Goal: Find specific page/section: Find specific page/section

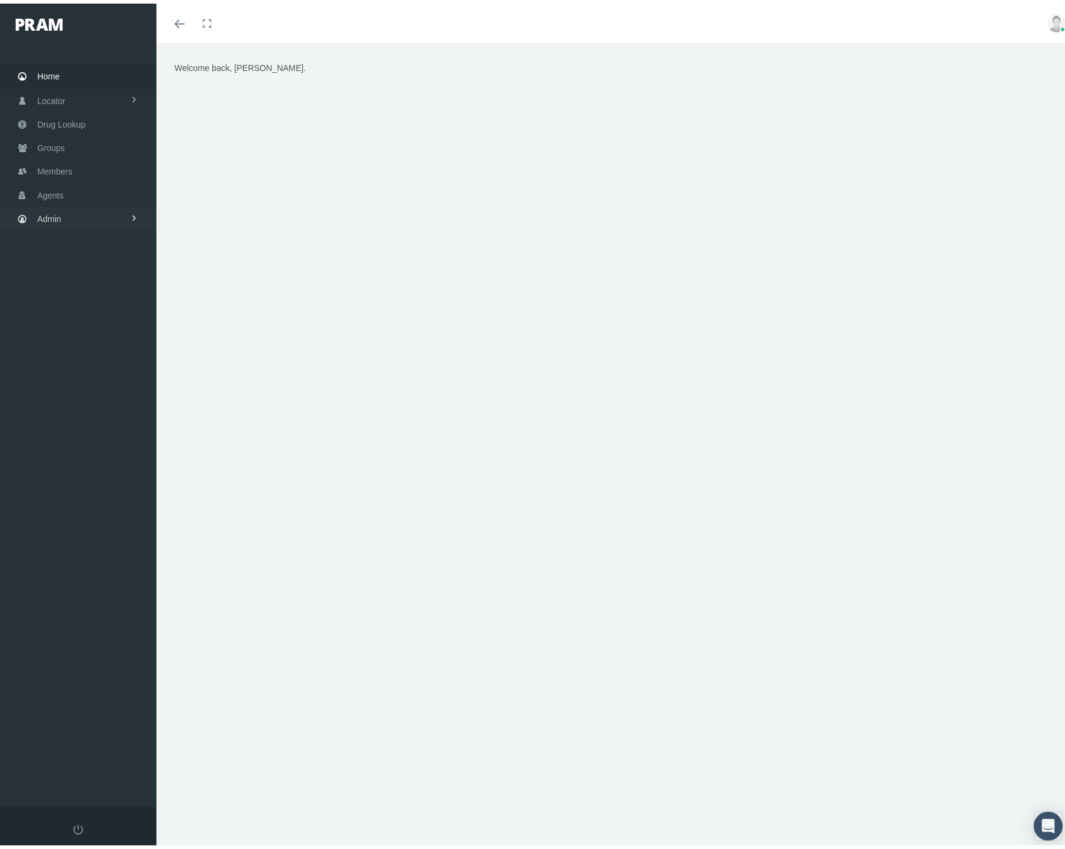
click at [55, 221] on span "Admin" at bounding box center [49, 215] width 24 height 23
click at [65, 190] on link "Agents" at bounding box center [78, 190] width 157 height 23
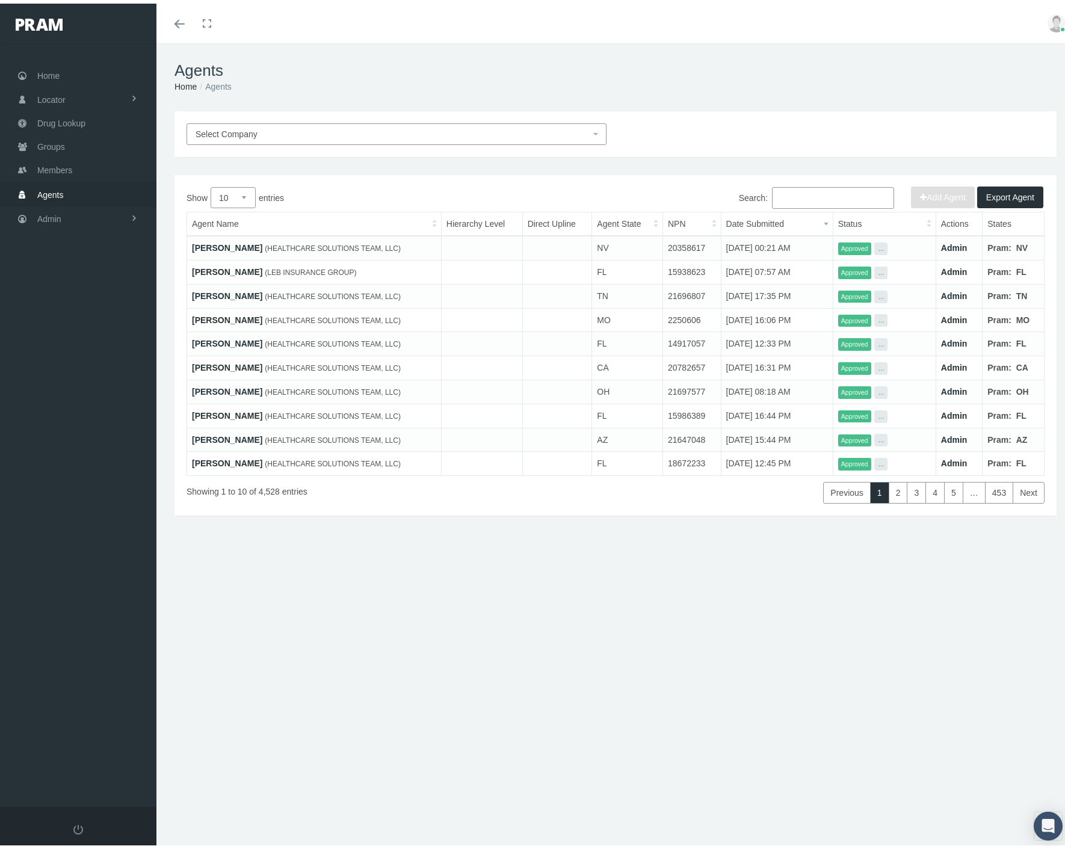
click at [834, 194] on input "Search:" at bounding box center [833, 195] width 122 height 22
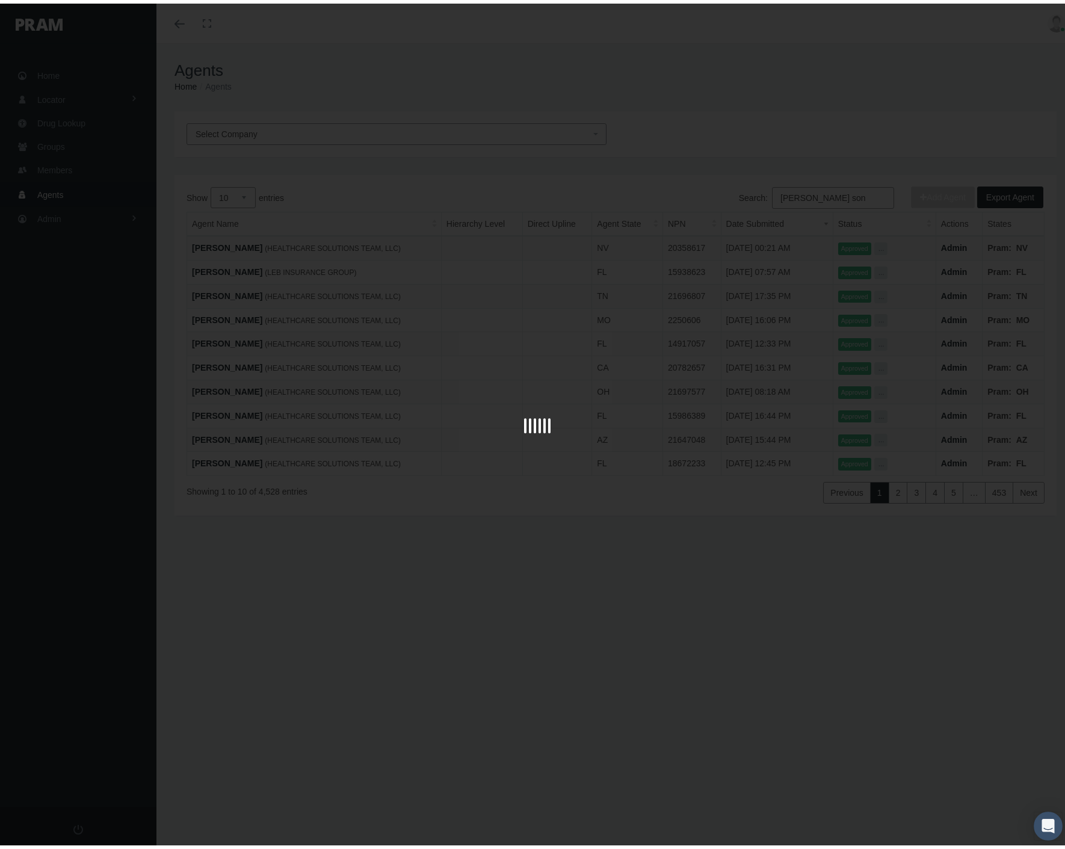
drag, startPoint x: 834, startPoint y: 194, endPoint x: 767, endPoint y: 194, distance: 66.8
click at [767, 194] on div at bounding box center [537, 424] width 1075 height 849
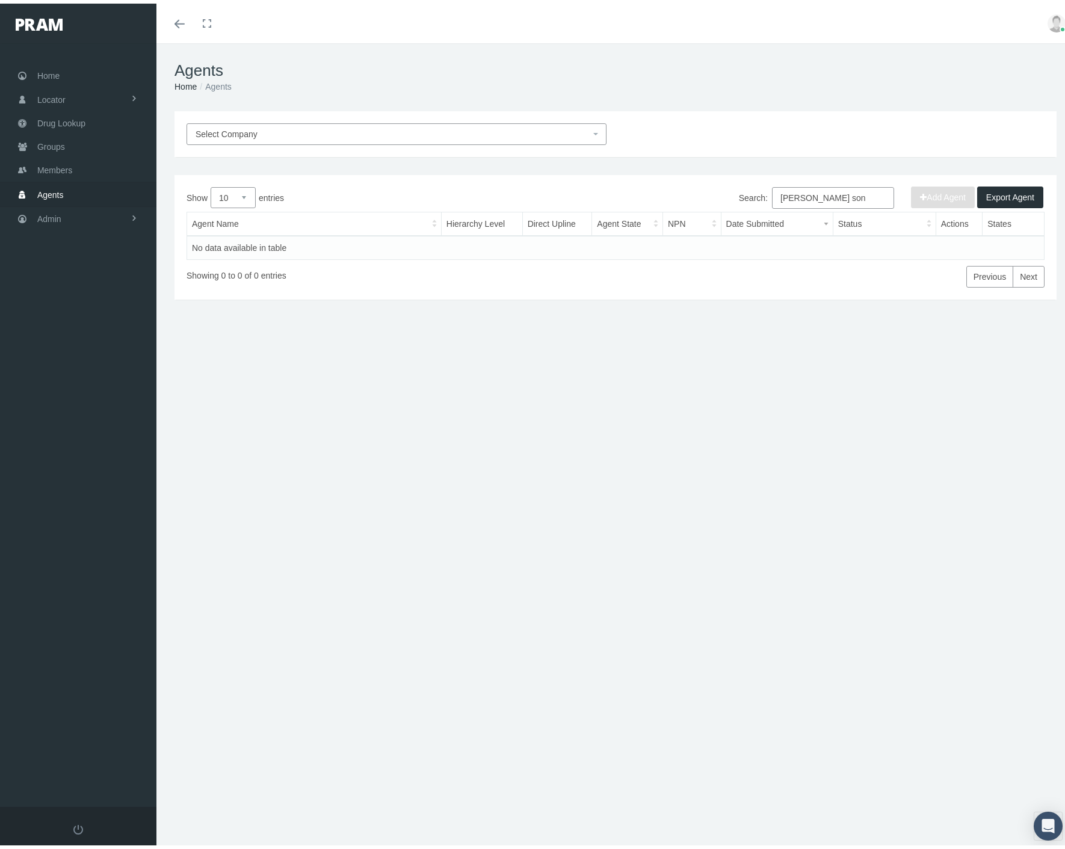
drag, startPoint x: 837, startPoint y: 190, endPoint x: 761, endPoint y: 194, distance: 75.9
click at [761, 194] on label "Search: wilson son" at bounding box center [816, 195] width 155 height 22
type input "david son"
click at [197, 245] on link "DAVID SON" at bounding box center [227, 245] width 70 height 10
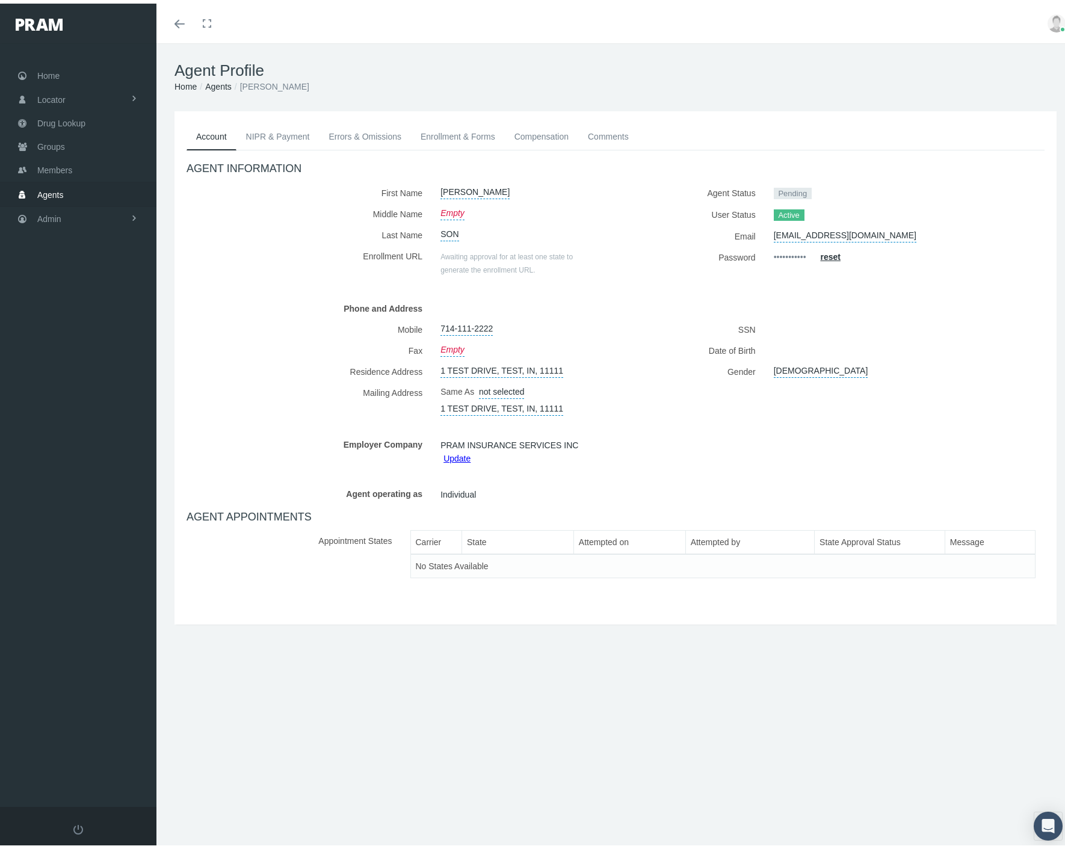
click at [291, 138] on link "NIPR & Payment" at bounding box center [278, 133] width 83 height 26
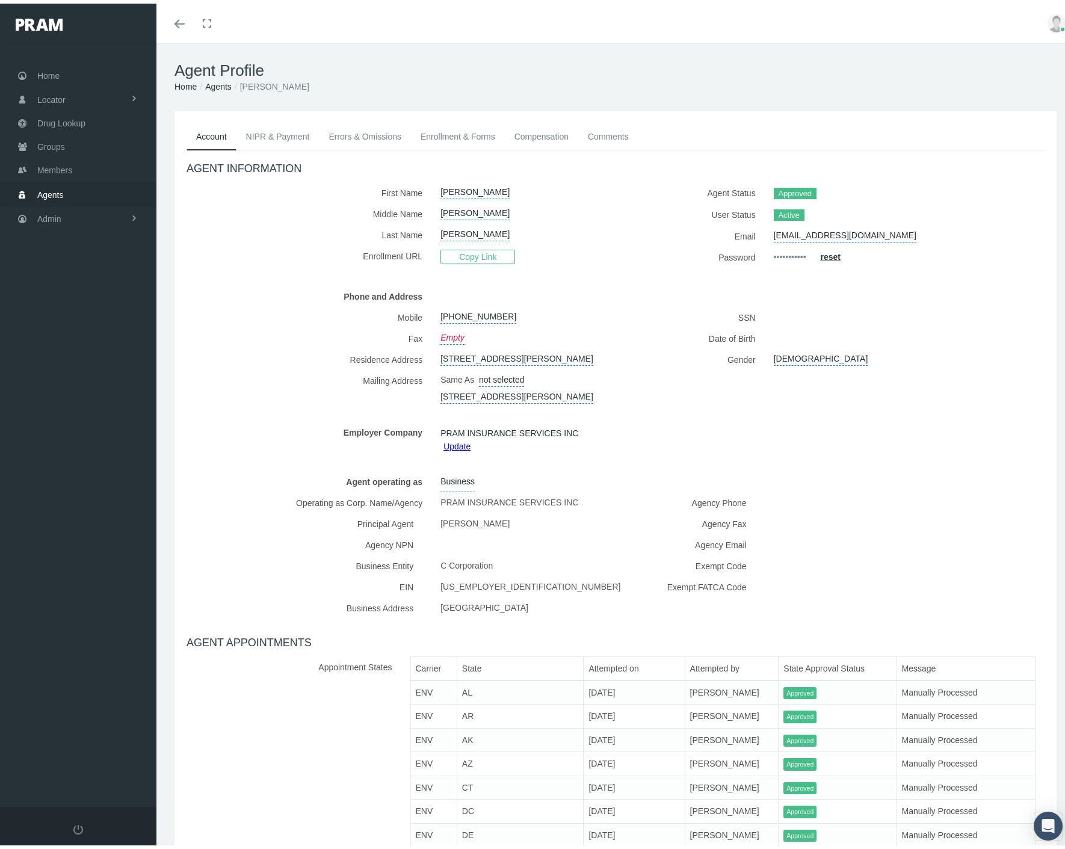
click at [268, 128] on link "NIPR & Payment" at bounding box center [278, 133] width 83 height 26
